Goal: Task Accomplishment & Management: Use online tool/utility

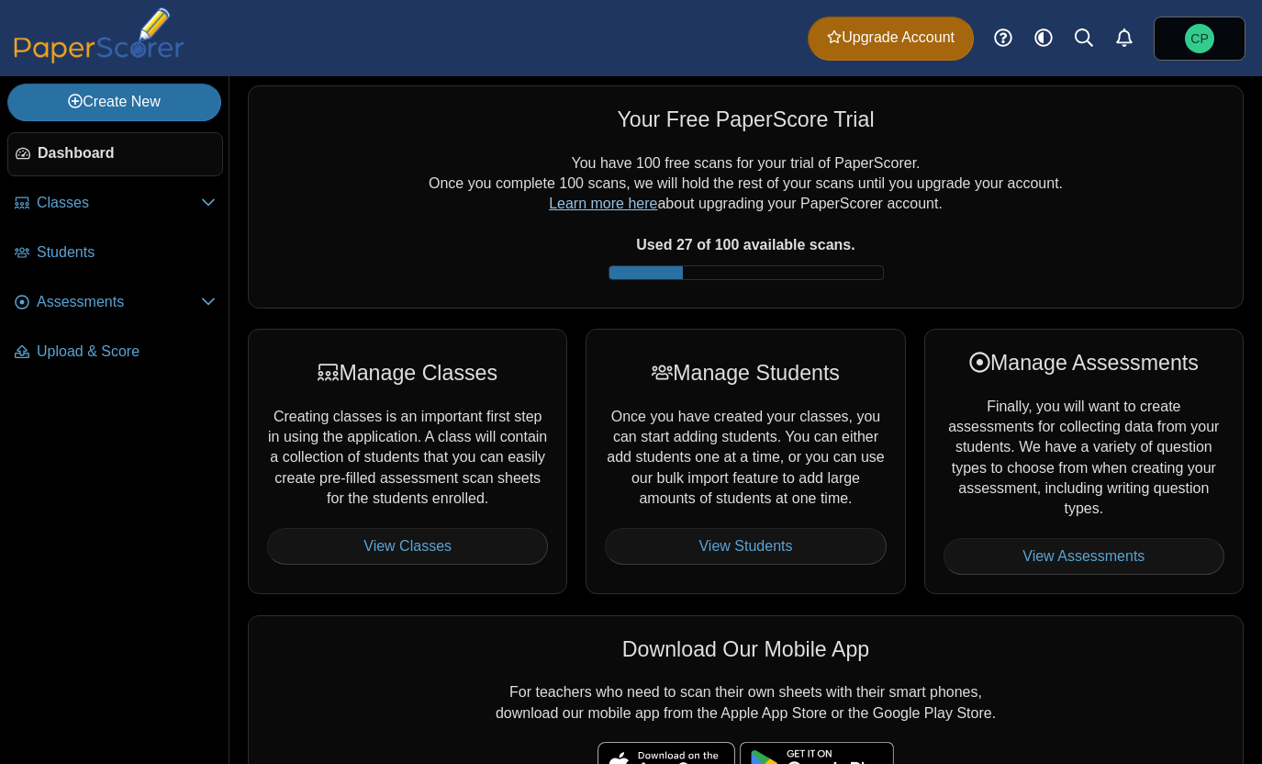
click at [575, 203] on link "Learn more here" at bounding box center [603, 203] width 108 height 16
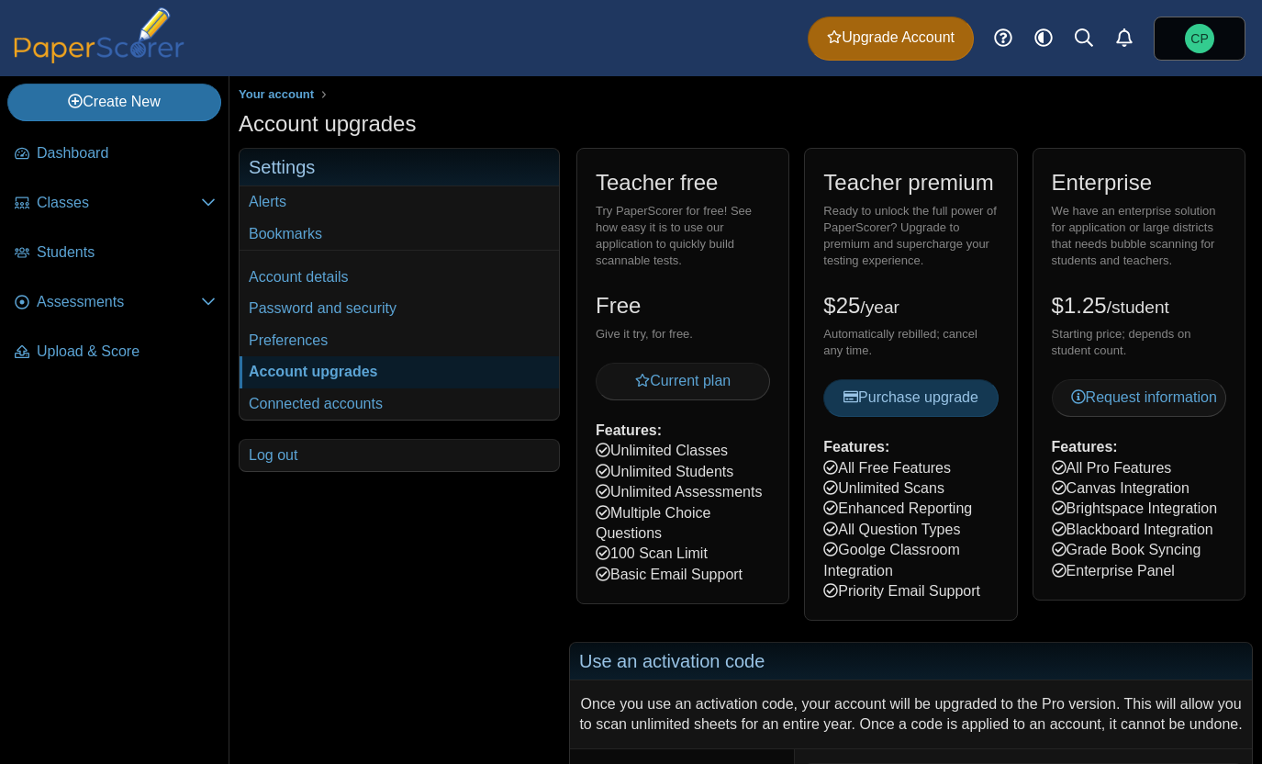
drag, startPoint x: 843, startPoint y: 551, endPoint x: 913, endPoint y: 564, distance: 71.1
click at [913, 564] on div "Teacher premium Ready to unlock the full power of PaperScorer? Upgrade to premi…" at bounding box center [910, 384] width 213 height 473
click at [914, 568] on div "Teacher premium Ready to unlock the full power of PaperScorer? Upgrade to premi…" at bounding box center [910, 384] width 213 height 473
click at [77, 297] on span "Assessments" at bounding box center [119, 302] width 164 height 20
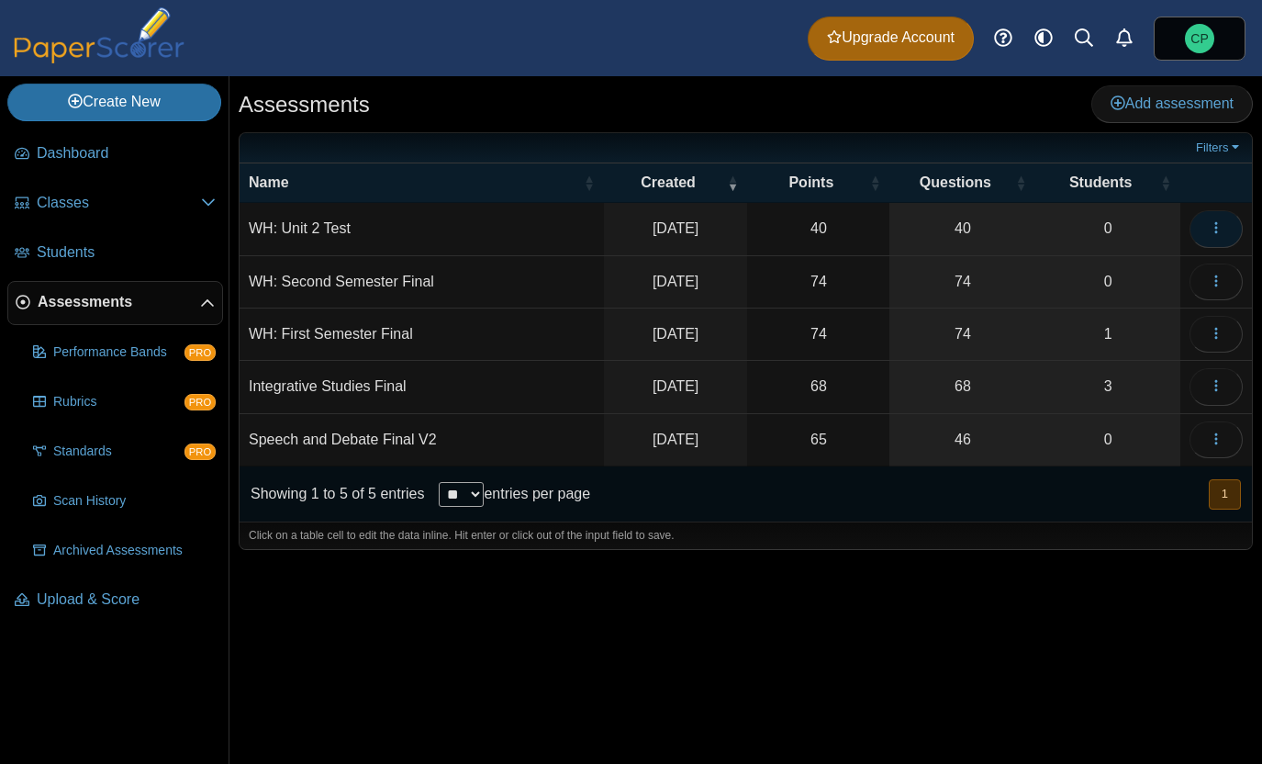
click at [1206, 229] on button "button" at bounding box center [1215, 228] width 53 height 37
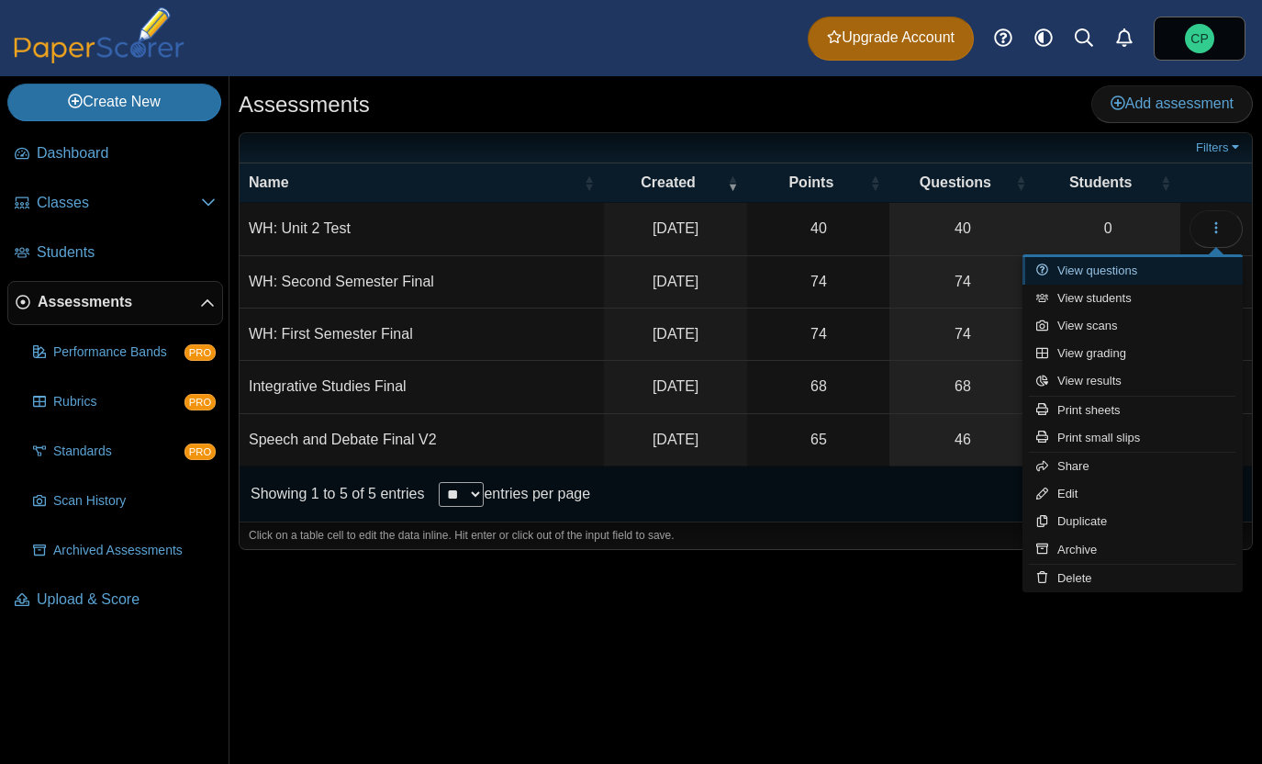
click at [1164, 281] on link "View questions" at bounding box center [1132, 271] width 220 height 28
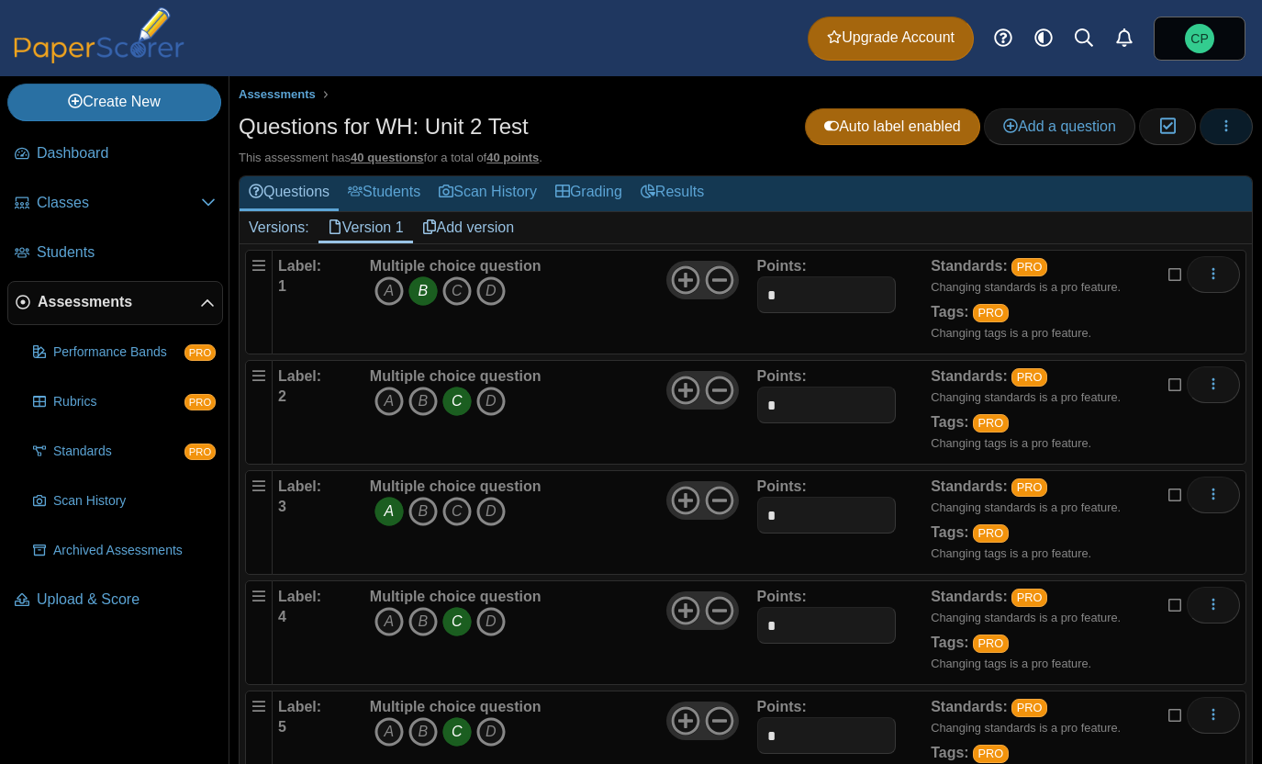
click at [1225, 130] on use "button" at bounding box center [1226, 125] width 3 height 12
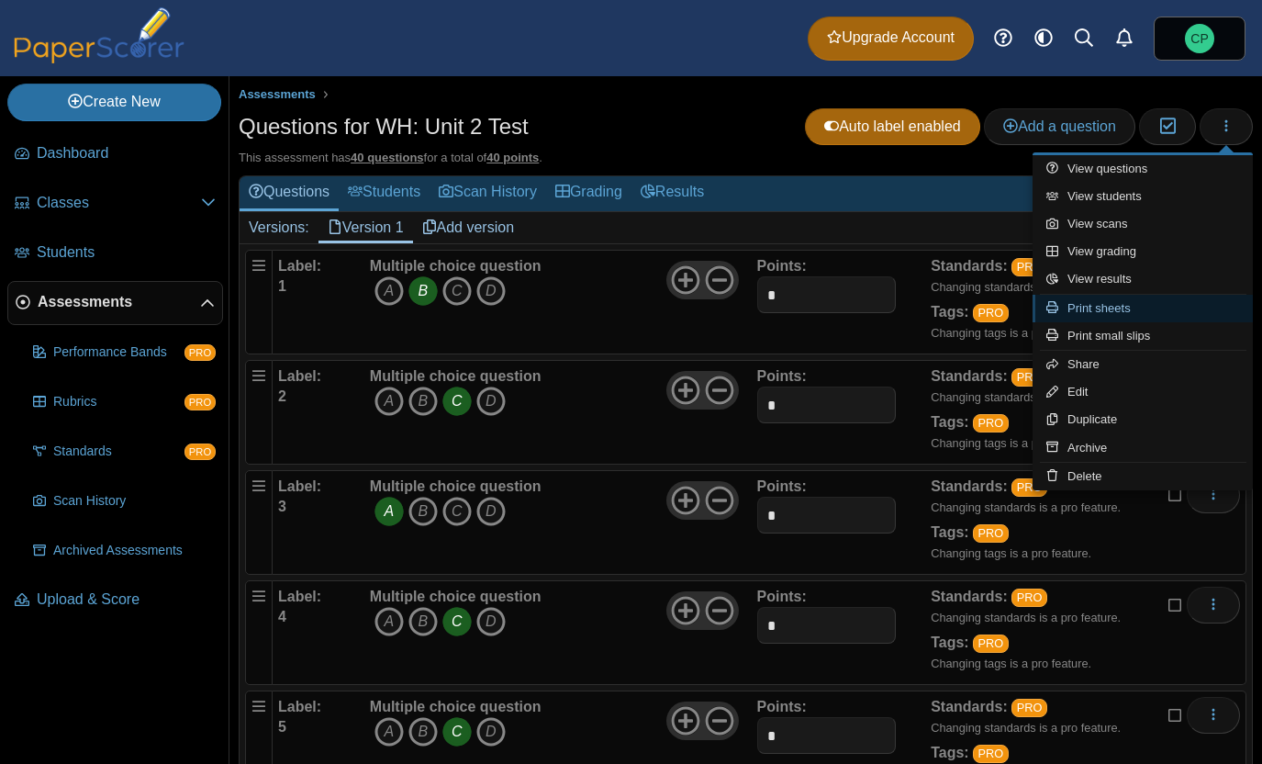
click at [1062, 312] on icon at bounding box center [1056, 307] width 21 height 12
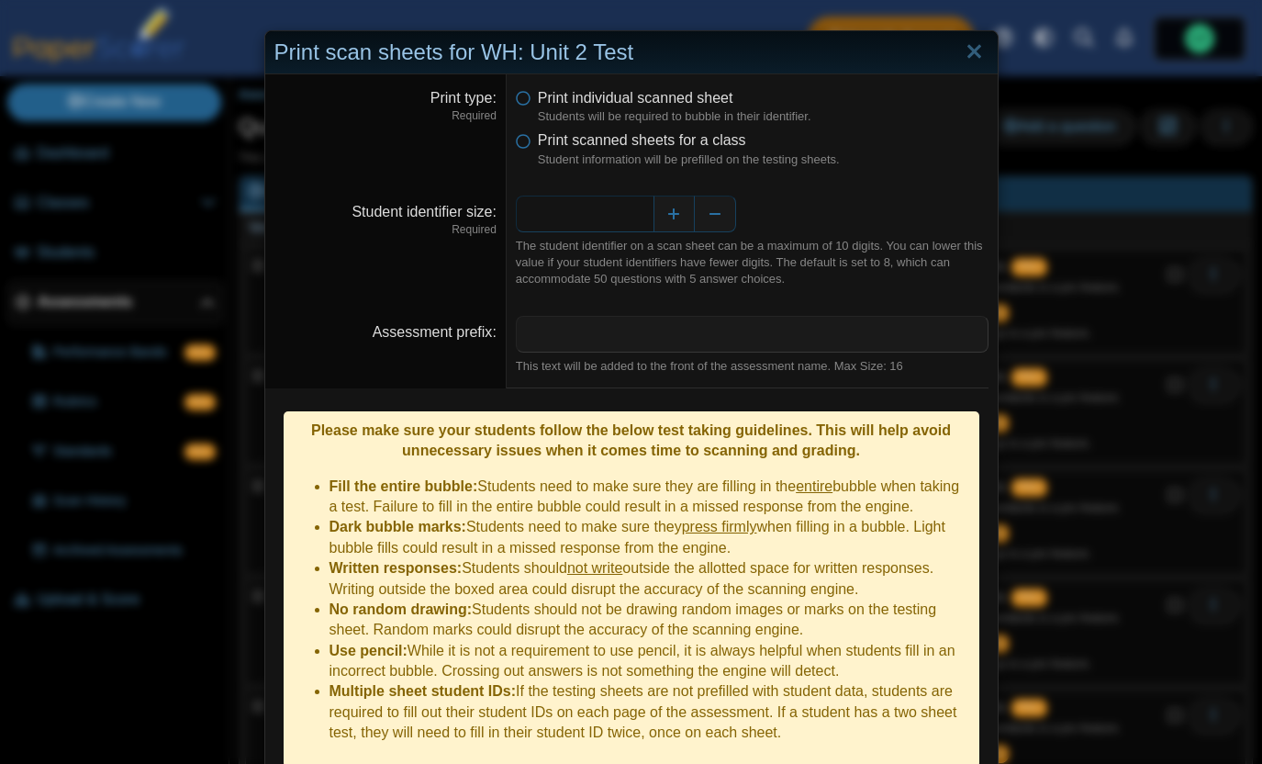
drag, startPoint x: 646, startPoint y: 211, endPoint x: 602, endPoint y: 211, distance: 44.1
click at [602, 211] on input "*" at bounding box center [585, 213] width 138 height 37
type input "*"
click at [778, 211] on div "*" at bounding box center [752, 213] width 473 height 37
click at [527, 142] on icon at bounding box center [523, 136] width 15 height 13
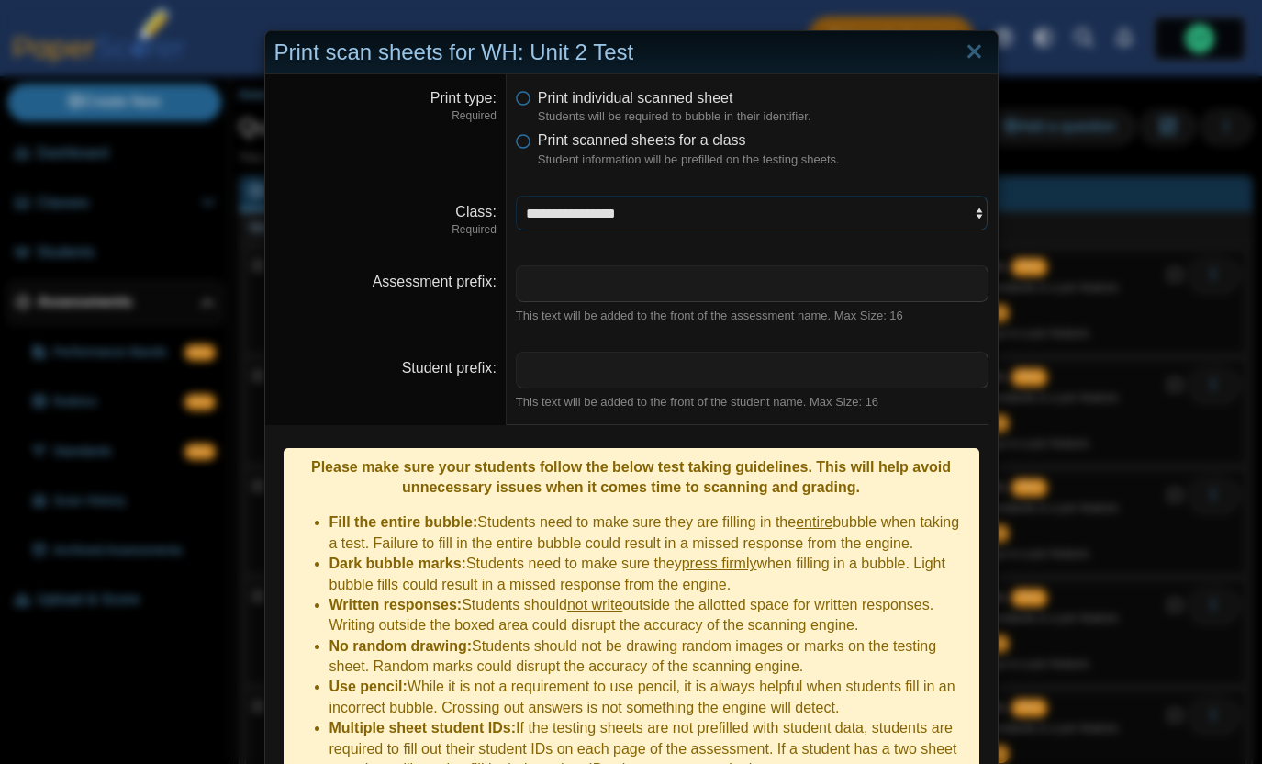
click at [578, 207] on select "**********" at bounding box center [752, 212] width 473 height 35
select select "**********"
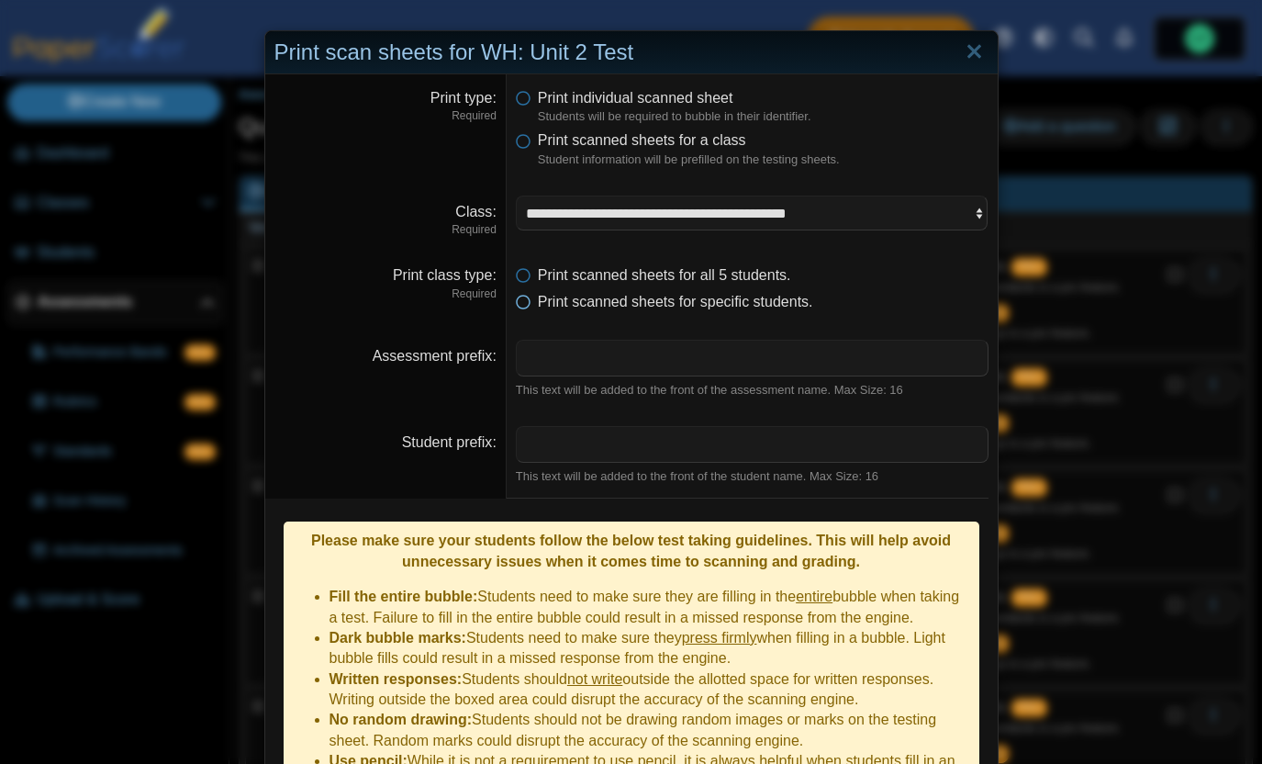
click at [525, 304] on icon at bounding box center [523, 298] width 15 height 13
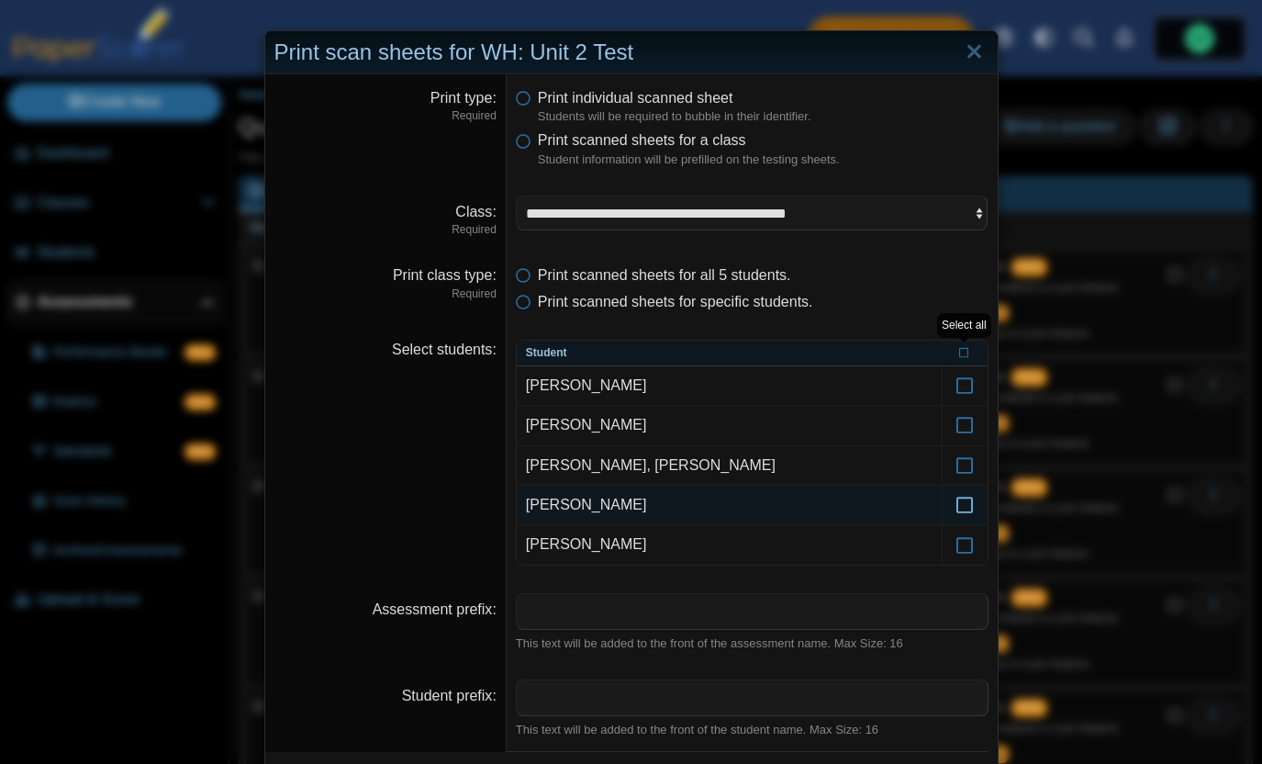
click at [963, 503] on icon at bounding box center [964, 496] width 18 height 17
click at [900, 292] on li "Print scanned sheets for specific students." at bounding box center [752, 302] width 473 height 20
click at [539, 279] on span "Print scanned sheets for all 5 students." at bounding box center [664, 275] width 253 height 16
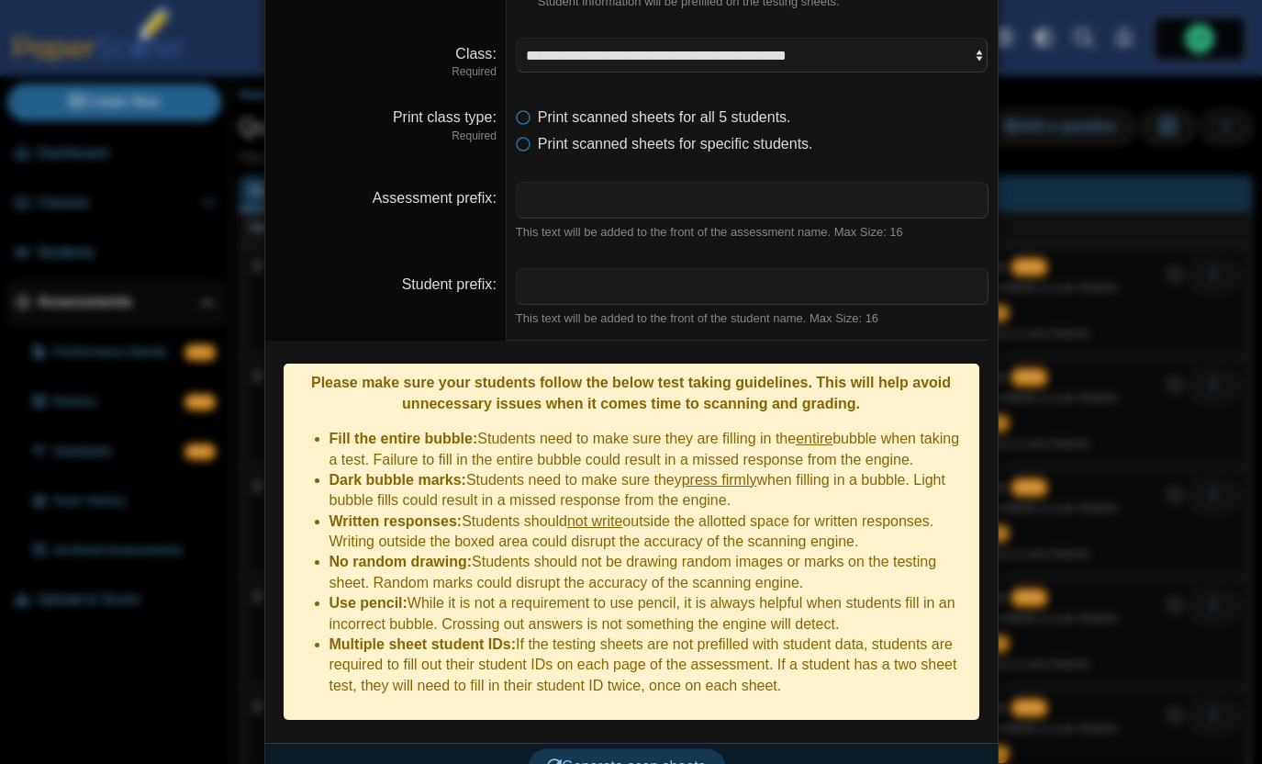
scroll to position [170, 0]
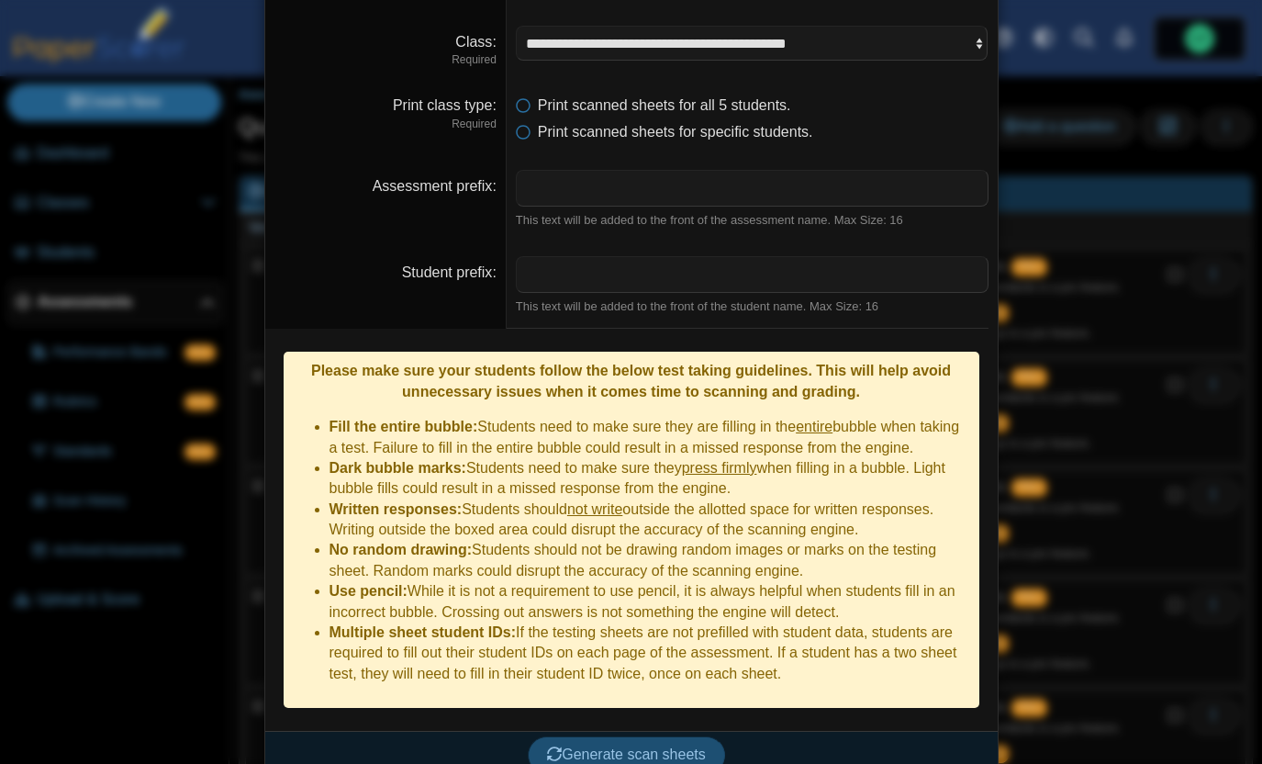
click at [633, 739] on button "Generate scan sheets" at bounding box center [626, 754] width 197 height 37
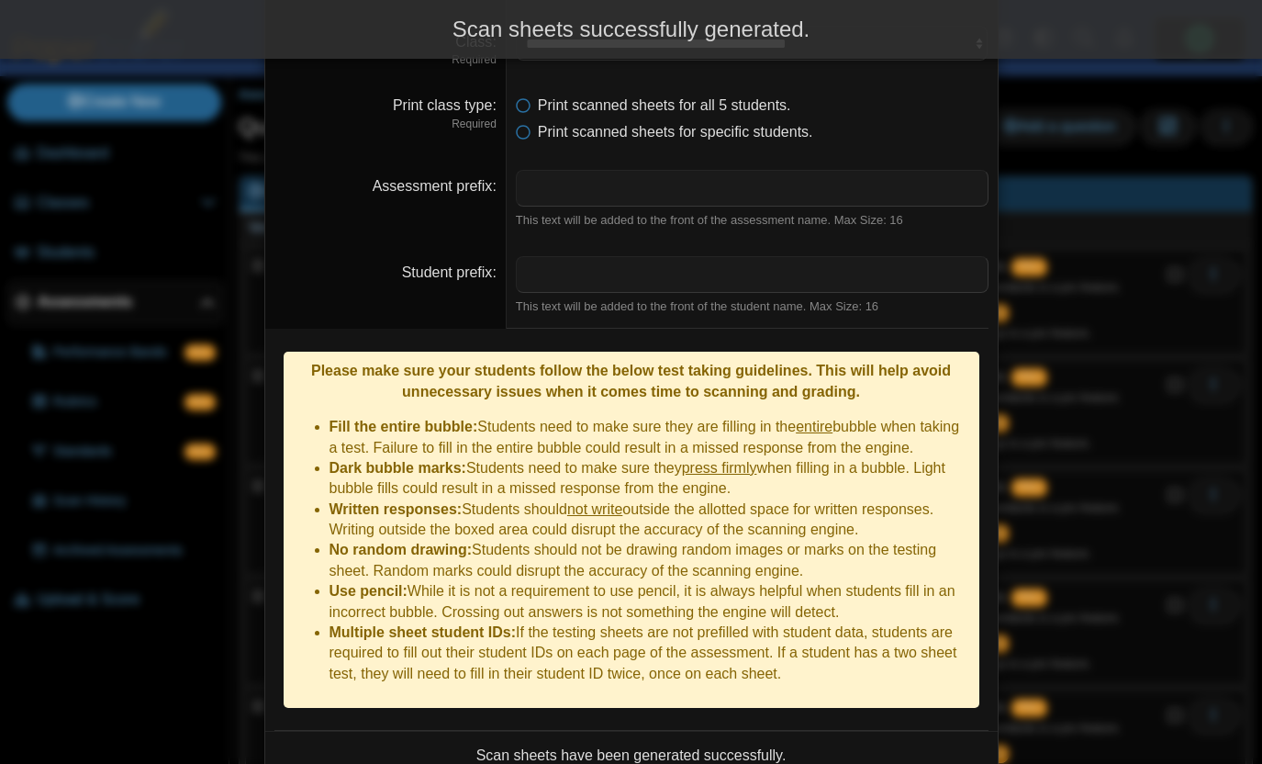
scroll to position [318, 0]
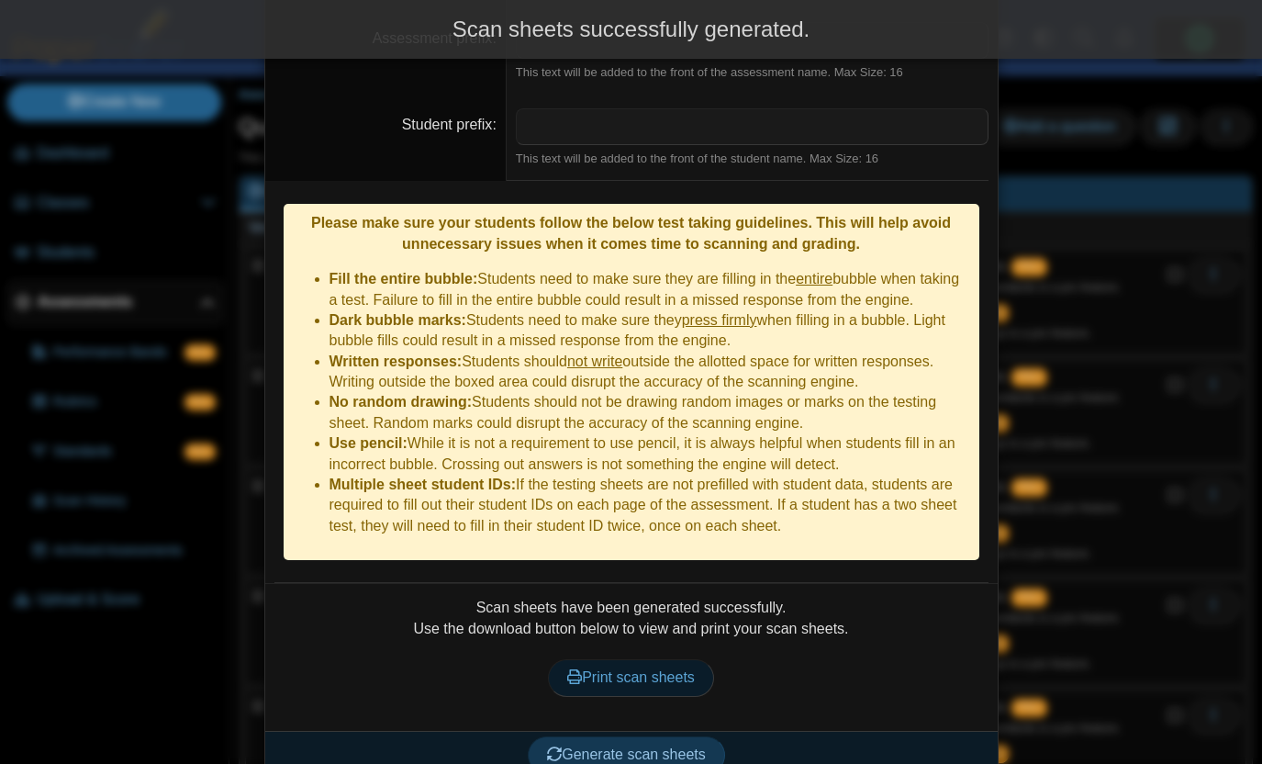
drag, startPoint x: 613, startPoint y: 627, endPoint x: 613, endPoint y: 646, distance: 19.3
click at [613, 627] on div "Scan sheets have been generated successfully. Use the download button below to …" at bounding box center [631, 656] width 714 height 119
click at [611, 662] on link "Print scan sheets" at bounding box center [631, 677] width 166 height 37
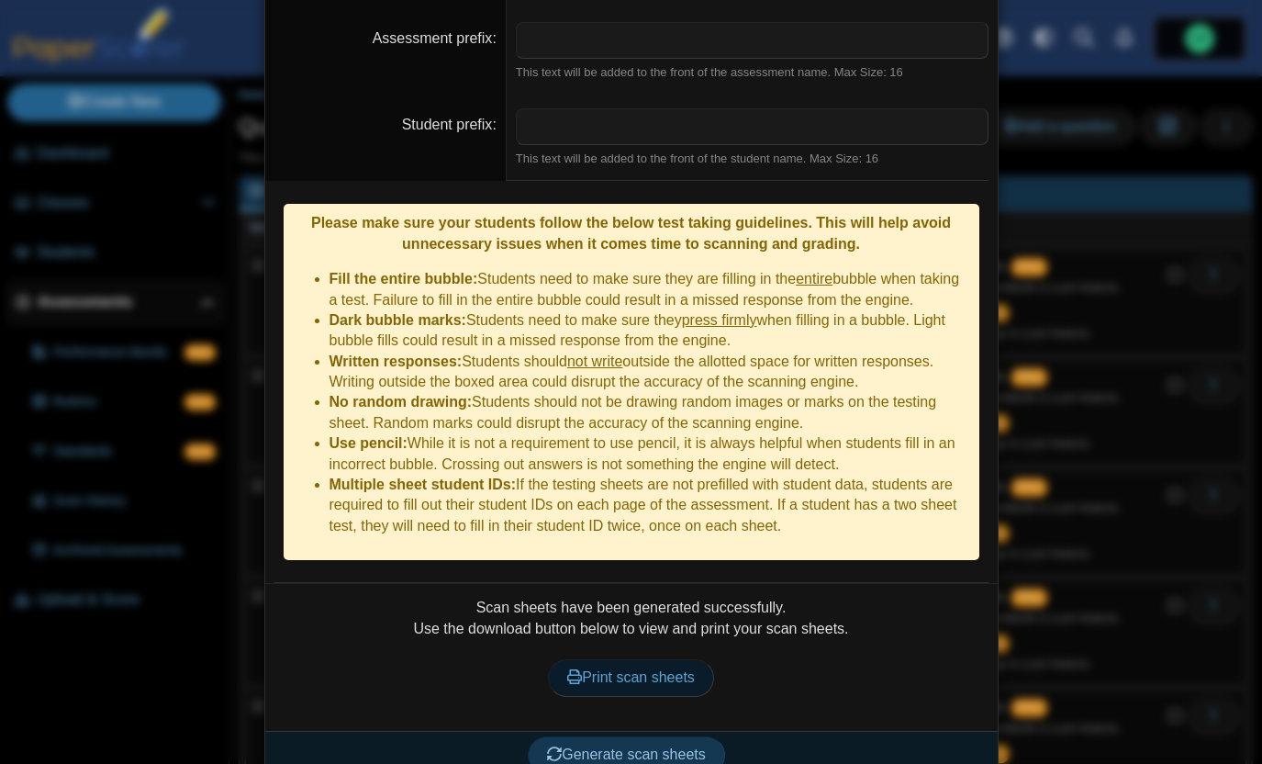
scroll to position [0, 0]
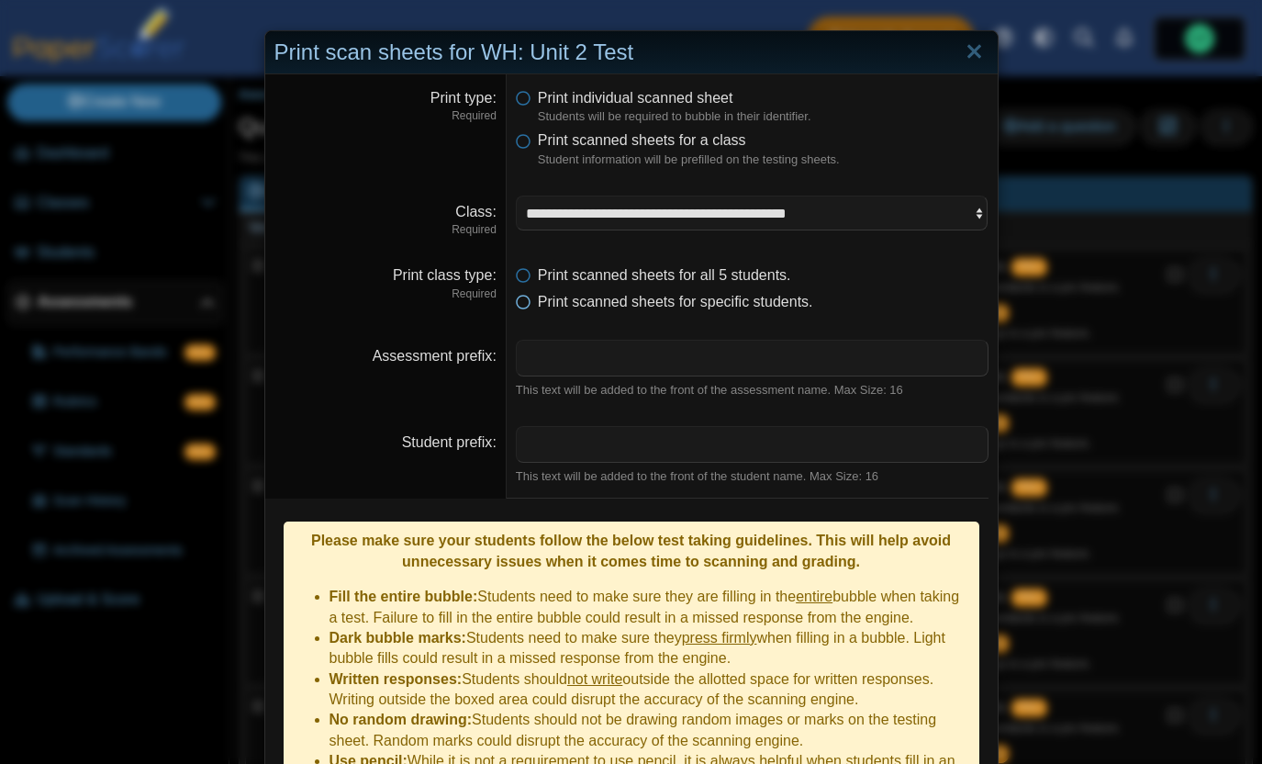
click at [527, 295] on icon at bounding box center [523, 298] width 15 height 13
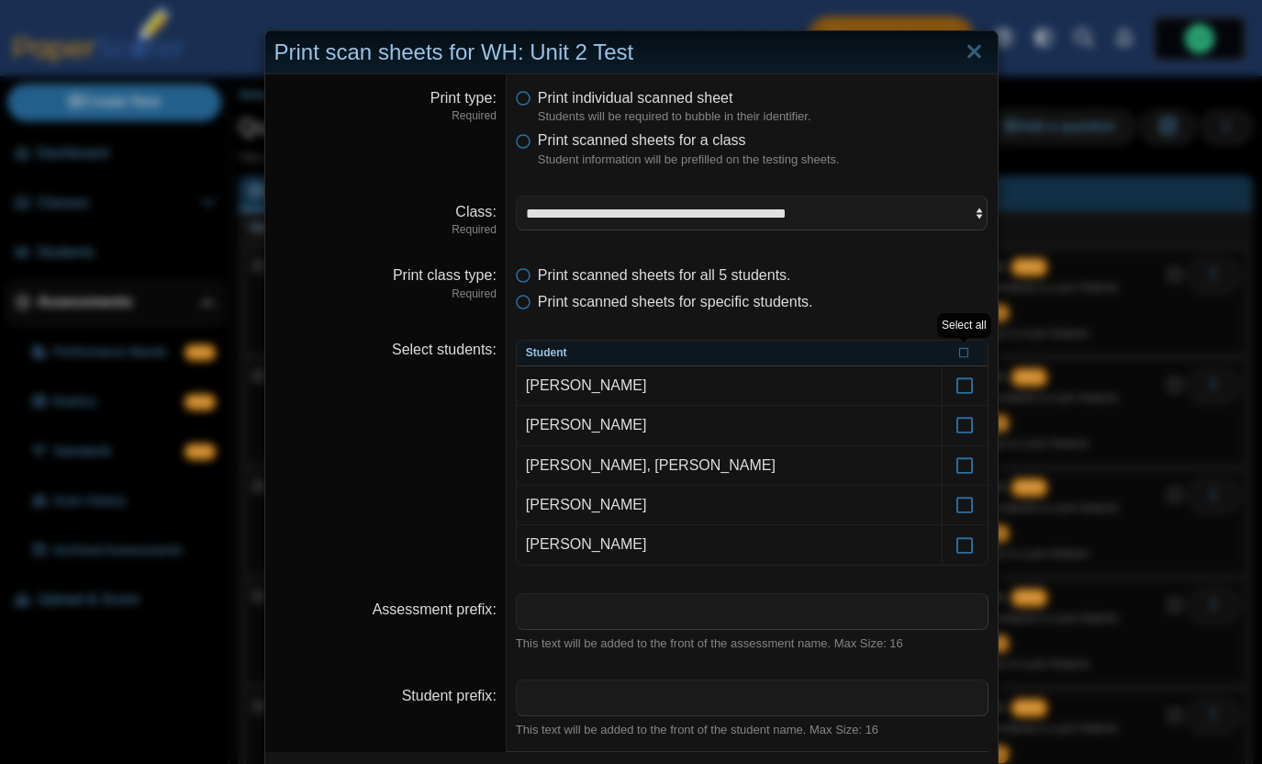
scroll to position [570, 0]
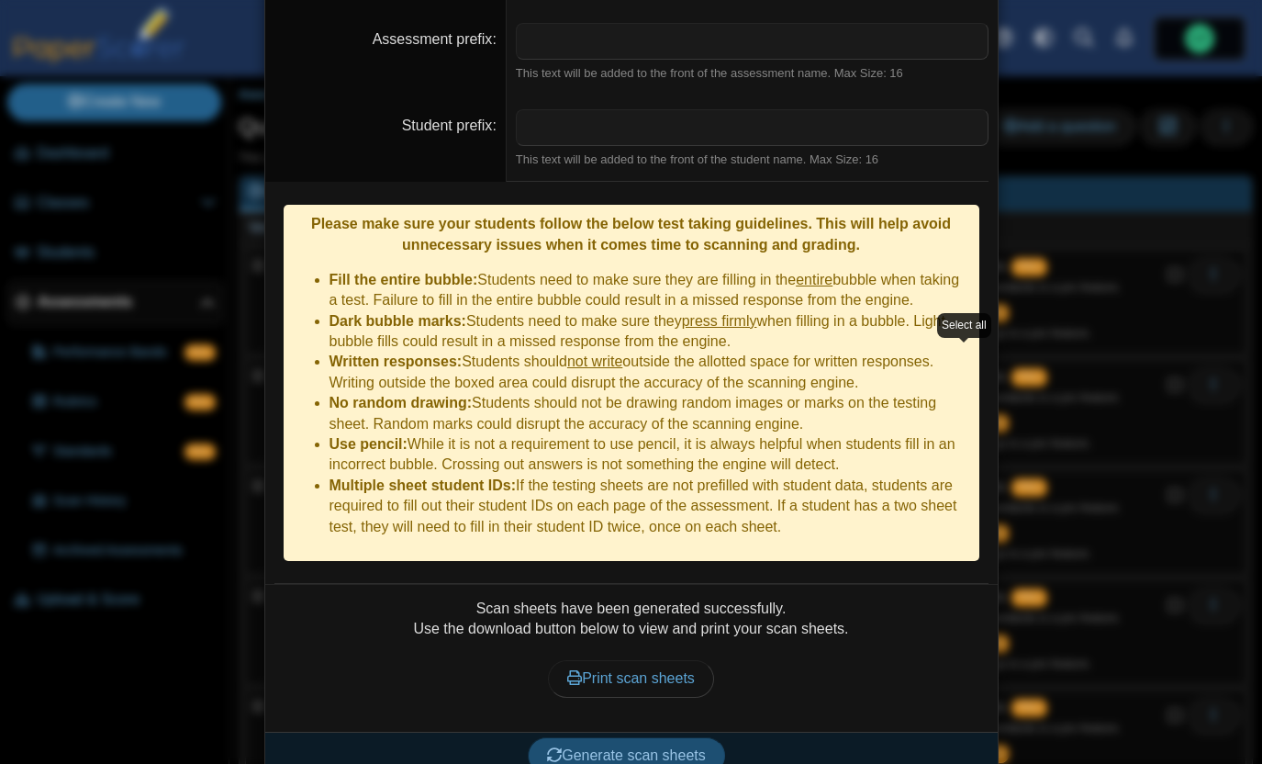
click at [578, 747] on span "Generate scan sheets" at bounding box center [626, 755] width 159 height 16
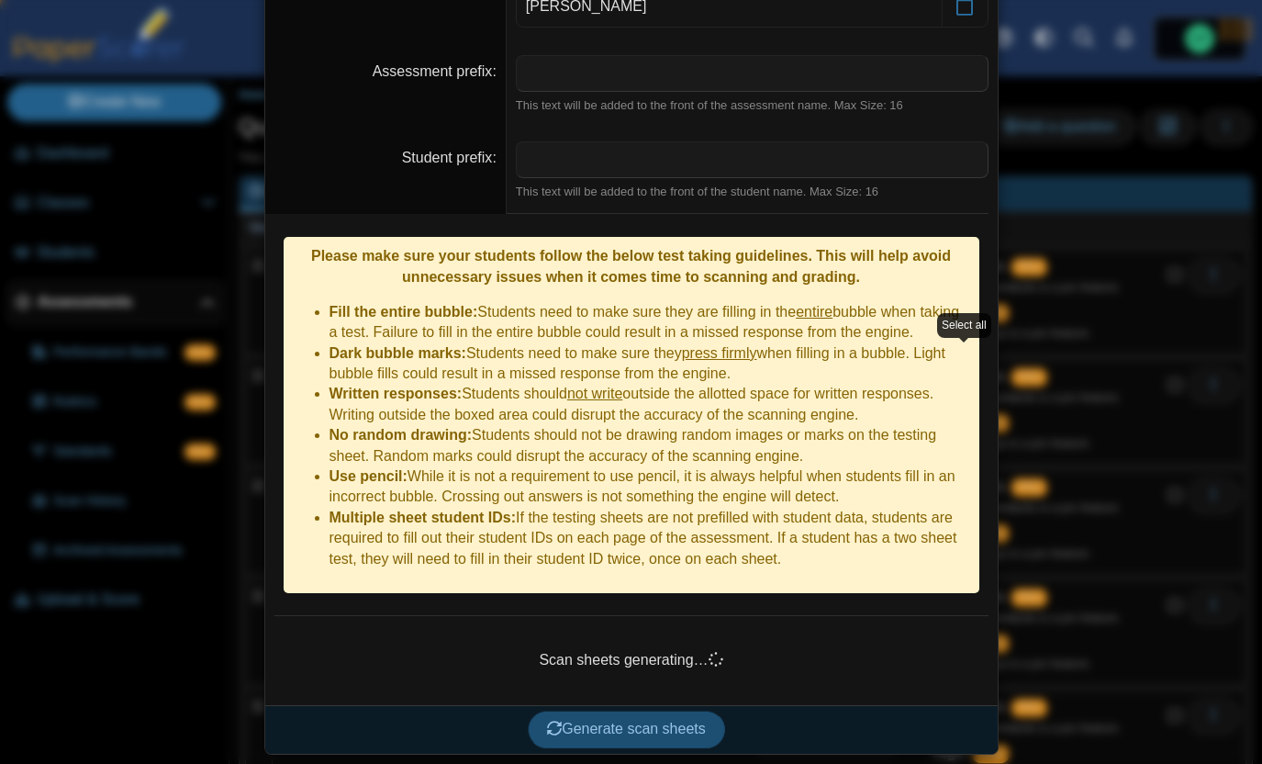
scroll to position [512, 0]
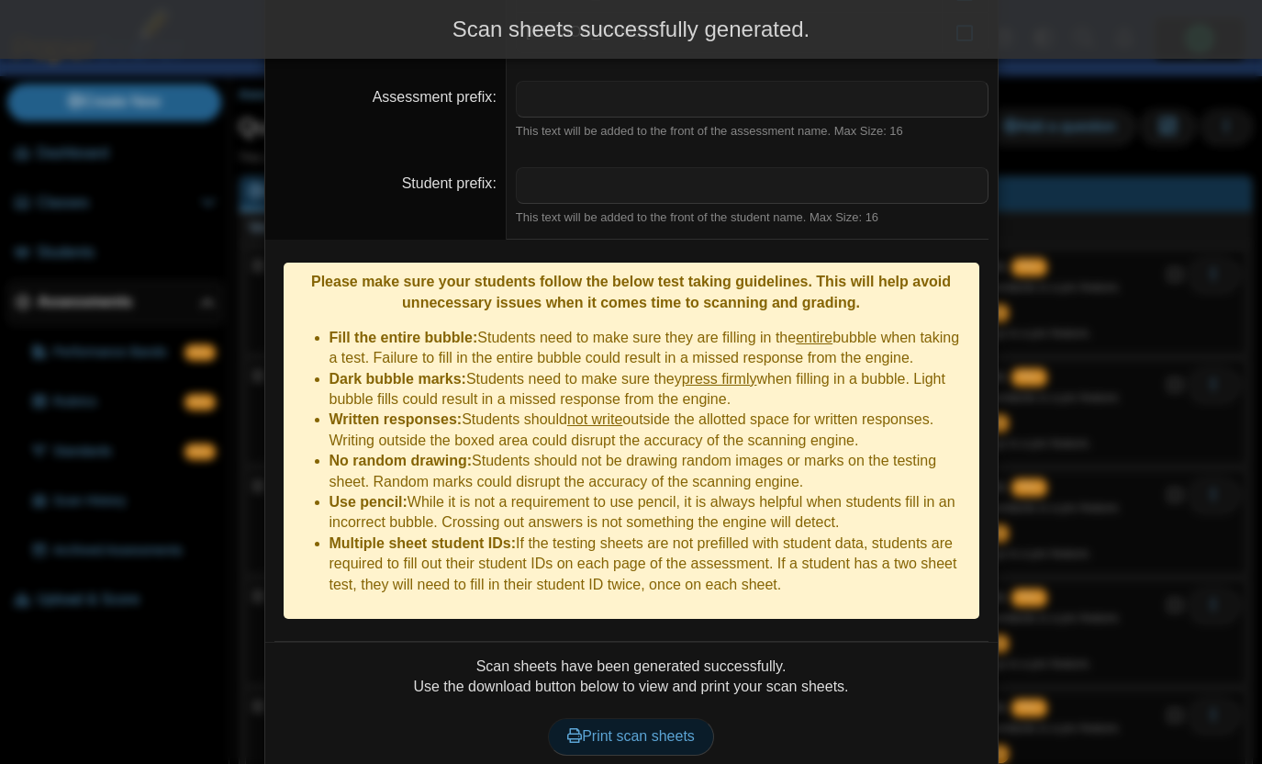
click at [668, 728] on span "Print scan sheets" at bounding box center [631, 736] width 128 height 16
